Goal: Task Accomplishment & Management: Manage account settings

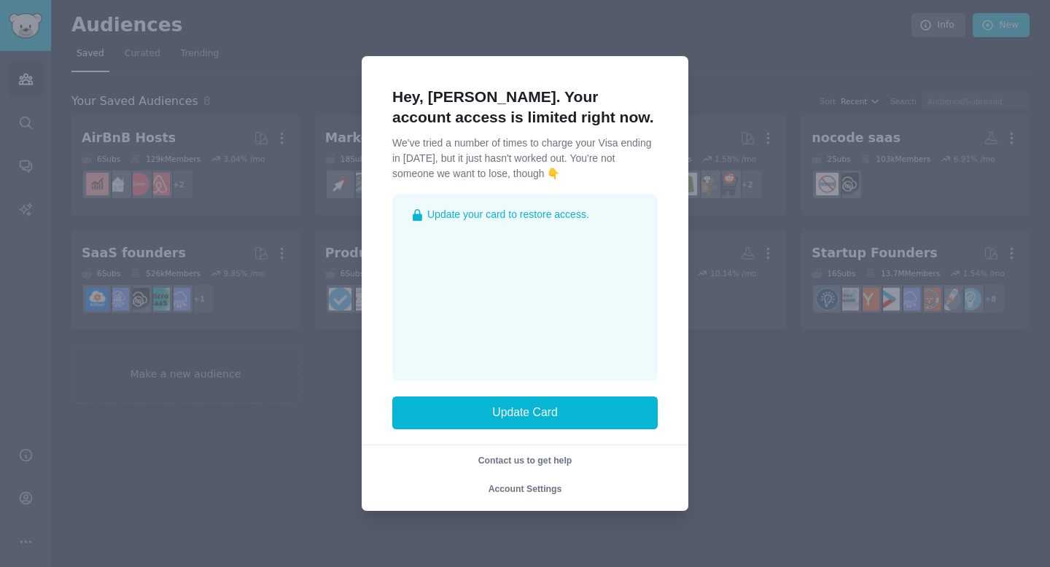
click at [144, 391] on div at bounding box center [525, 283] width 1050 height 567
click at [1, 61] on div at bounding box center [525, 283] width 1050 height 567
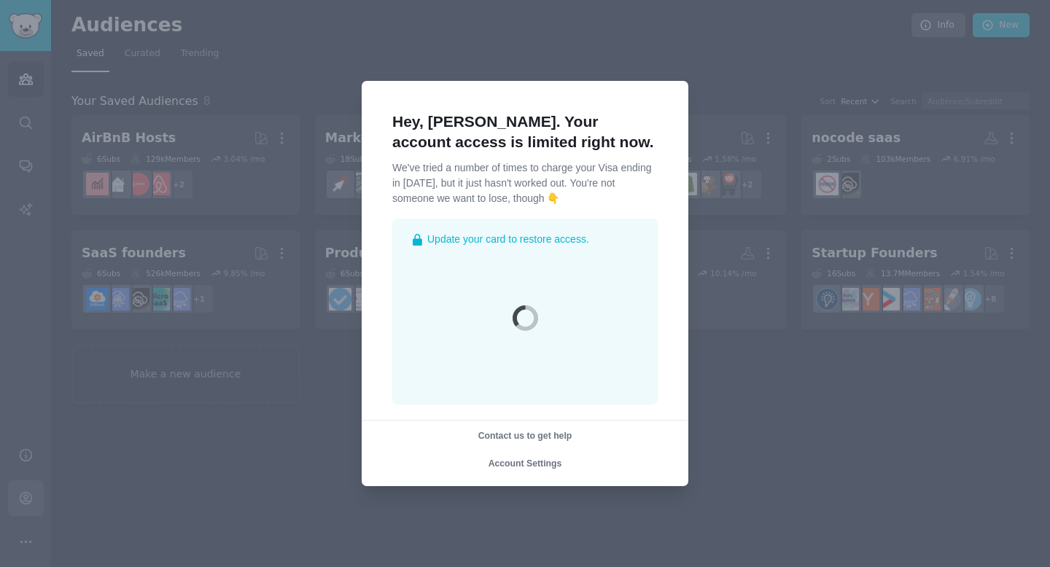
click at [36, 484] on body "Account Audiences Search Conversations AI Reports Help Account More Audiences I…" at bounding box center [525, 283] width 1050 height 567
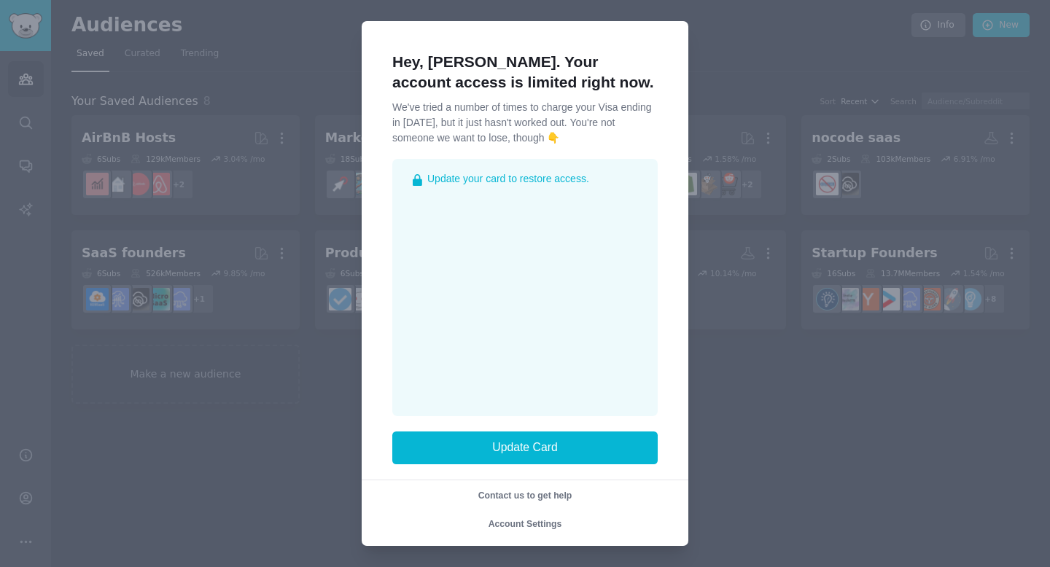
click at [526, 524] on span "Account Settings" at bounding box center [525, 524] width 74 height 10
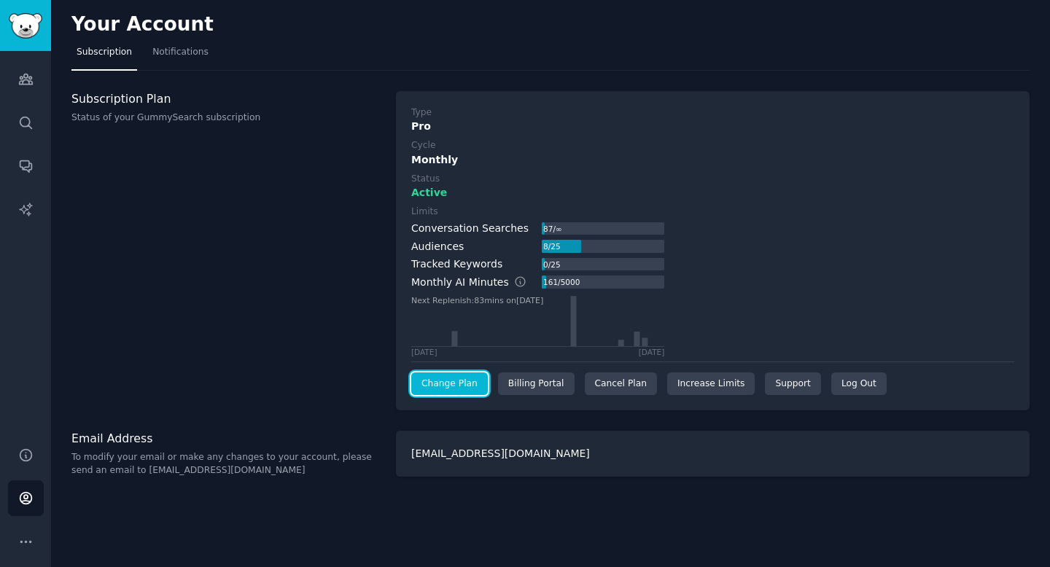
click at [460, 387] on link "Change Plan" at bounding box center [449, 384] width 77 height 23
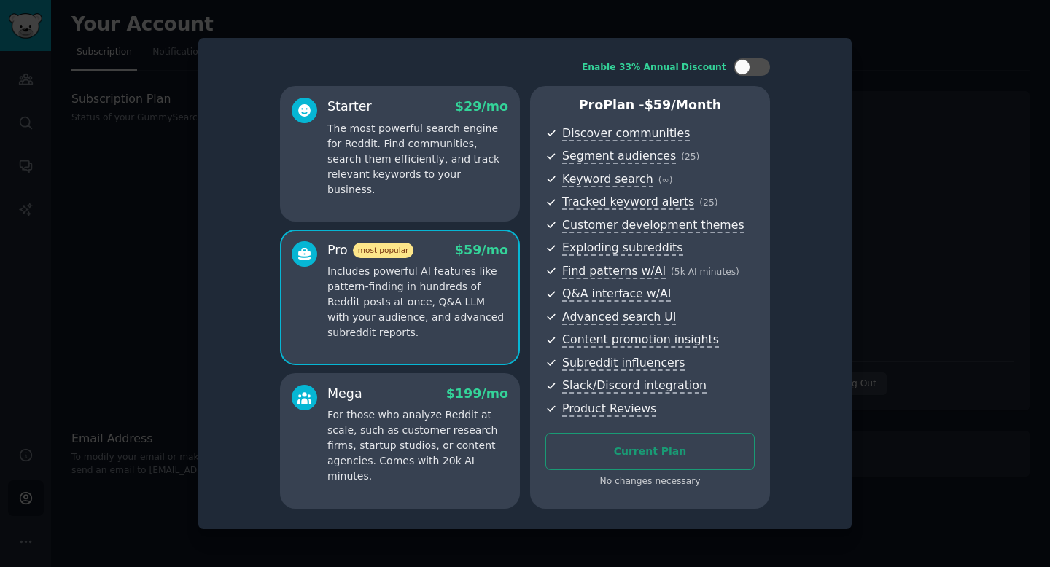
click at [477, 184] on div "Starter $ 29 /mo The most powerful search engine for Reddit. Find communities, …" at bounding box center [400, 154] width 240 height 136
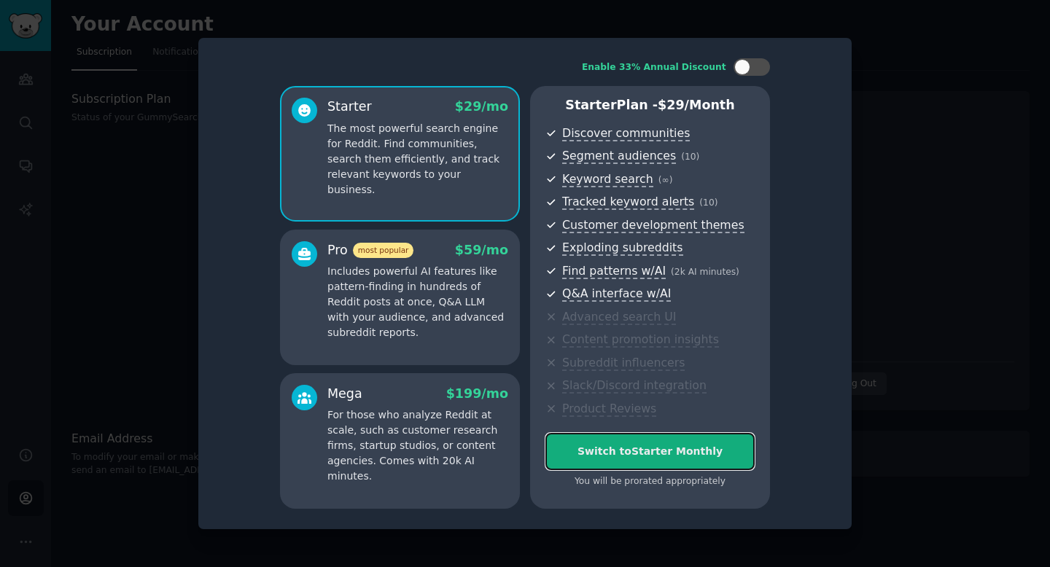
click at [630, 462] on button "Switch to Starter Monthly" at bounding box center [649, 451] width 209 height 37
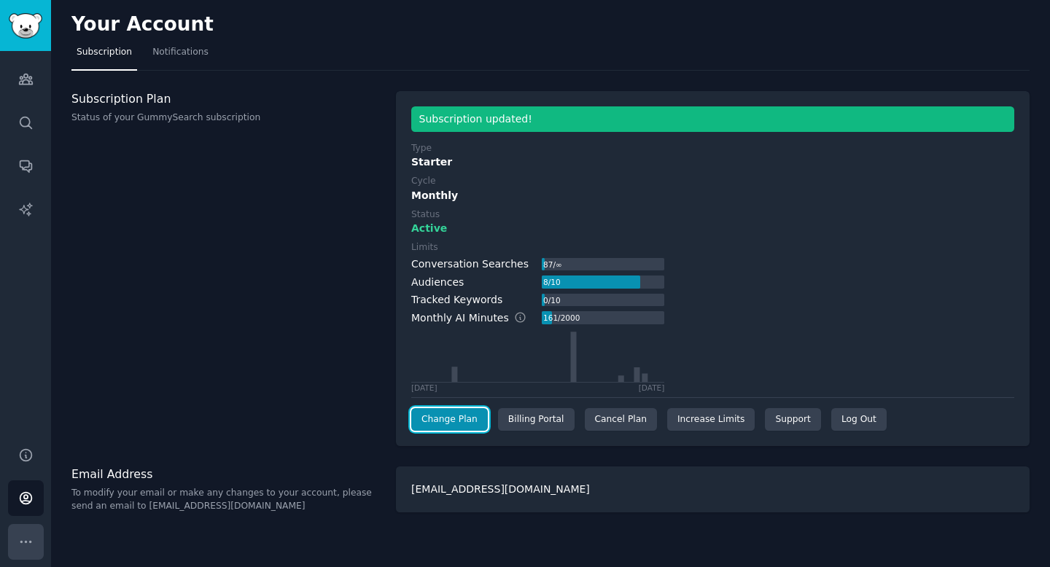
click at [23, 542] on icon "Sidebar" at bounding box center [25, 541] width 15 height 15
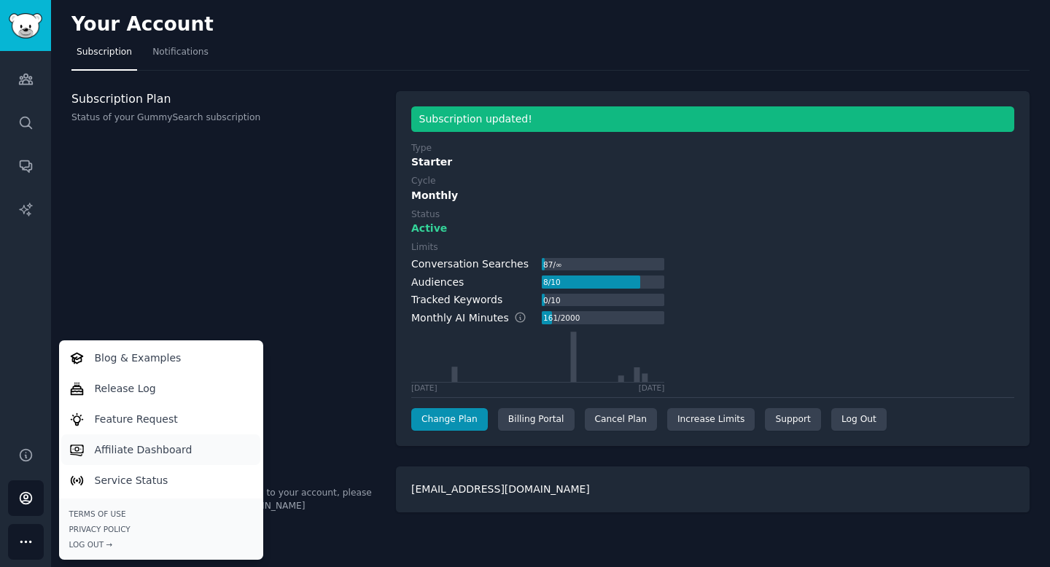
click at [120, 442] on p "Affiliate Dashboard" at bounding box center [144, 449] width 98 height 15
